Goal: Check status: Check status

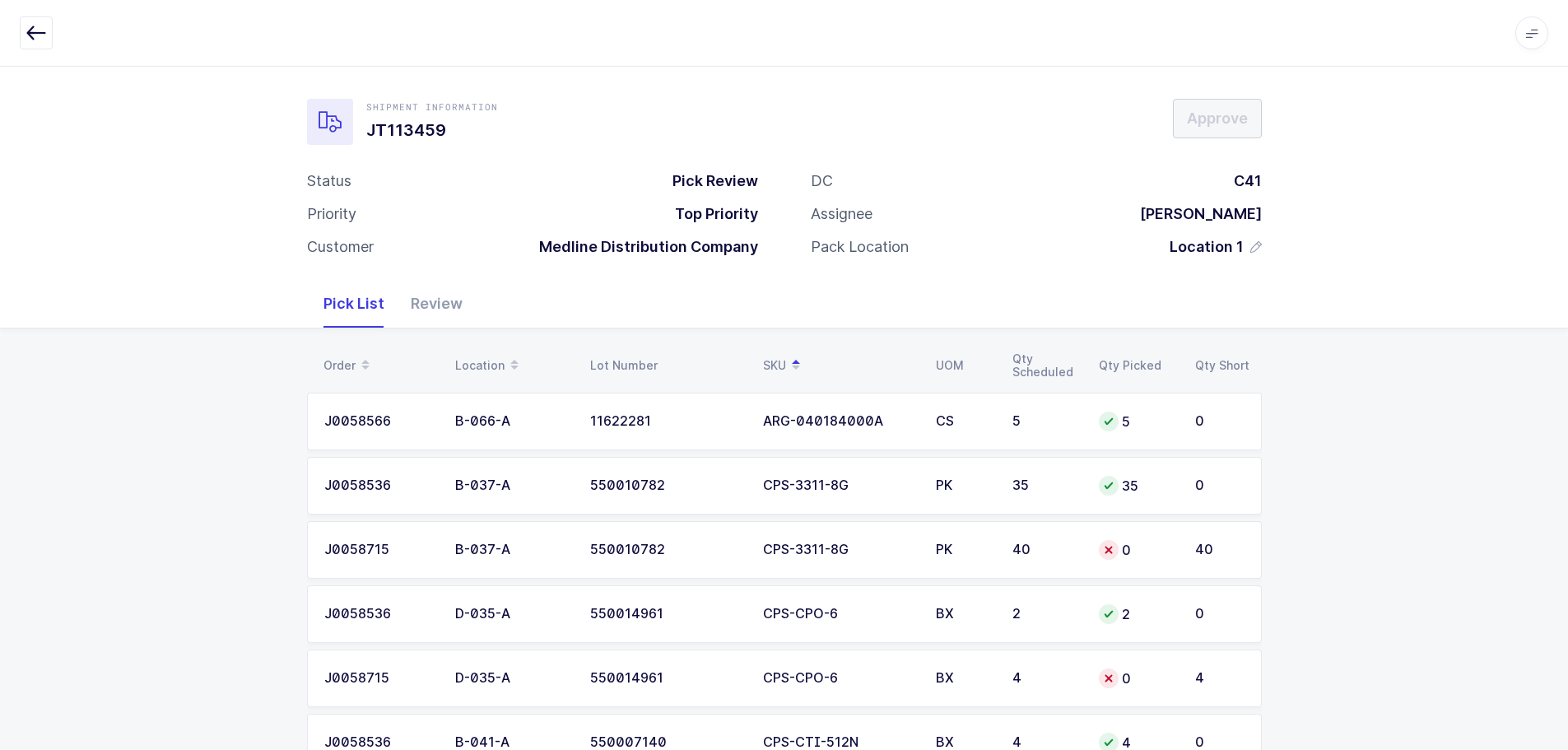
scroll to position [2504, 0]
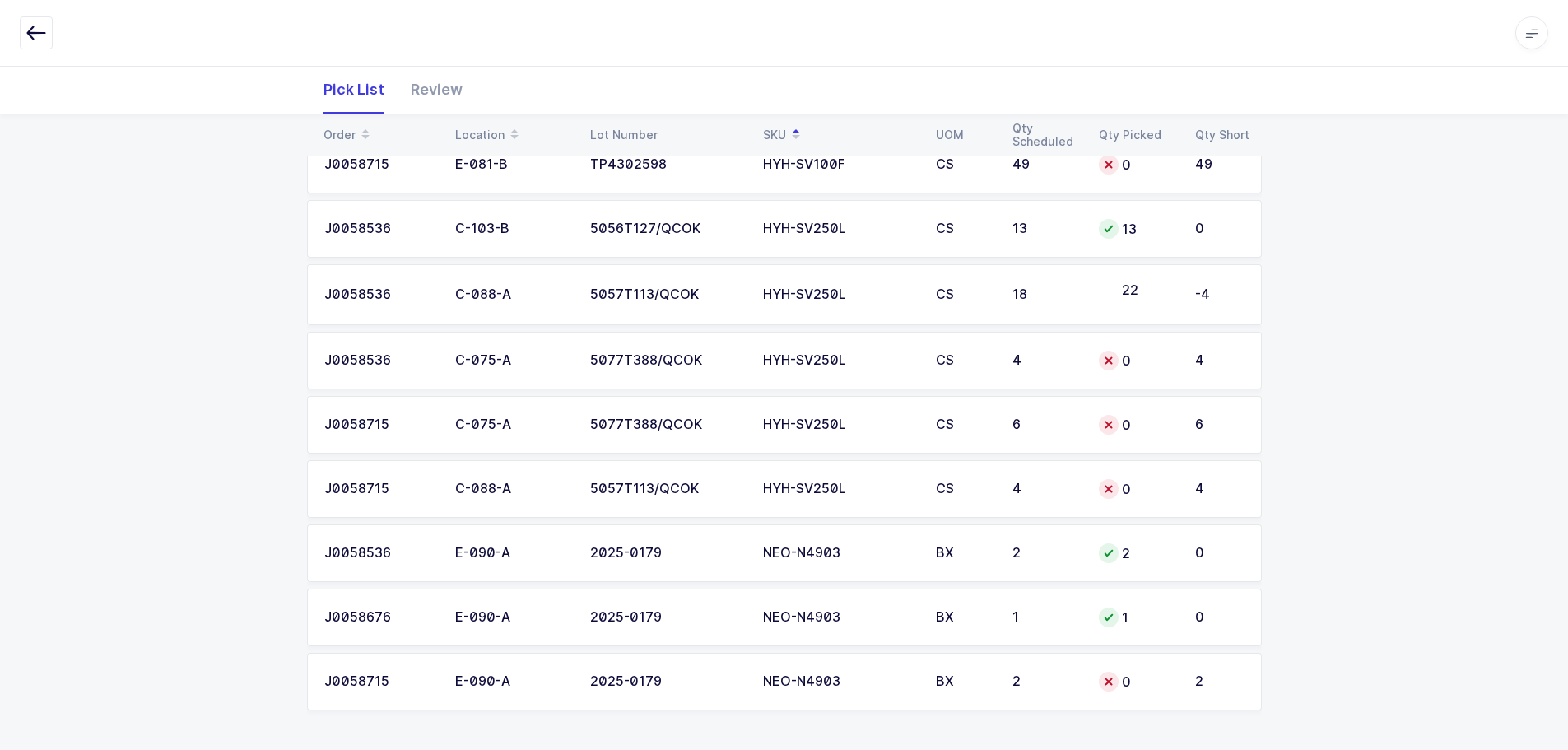
click at [39, 27] on icon "button" at bounding box center [36, 32] width 20 height 20
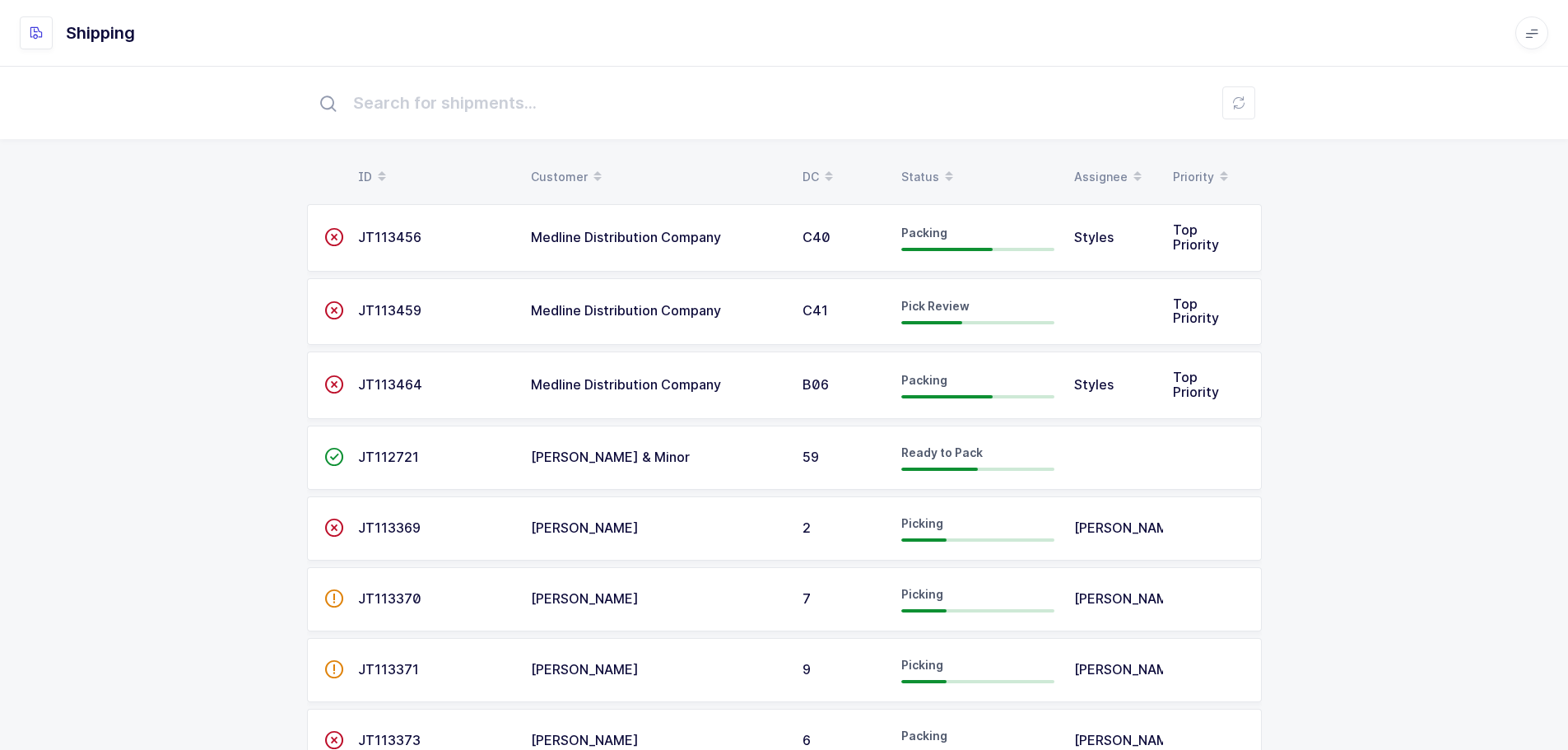
click at [946, 175] on icon at bounding box center [949, 171] width 8 height 8
